Goal: Navigation & Orientation: Find specific page/section

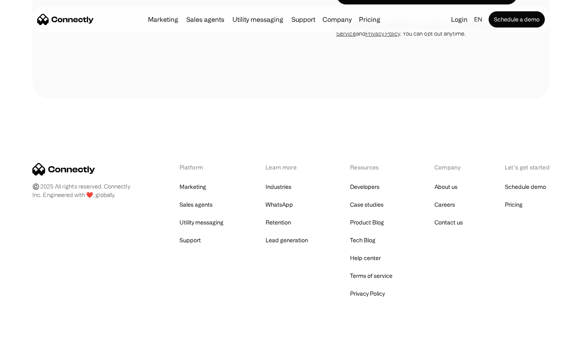
scroll to position [3173, 0]
